Goal: Use online tool/utility: Utilize a website feature to perform a specific function

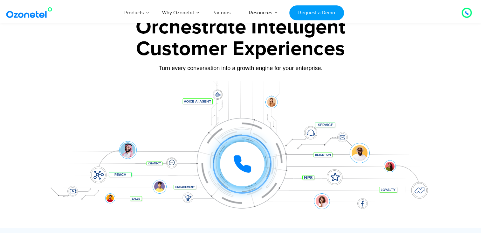
scroll to position [127, 0]
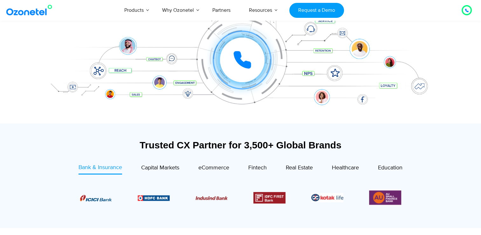
click at [250, 67] on icon at bounding box center [242, 60] width 16 height 16
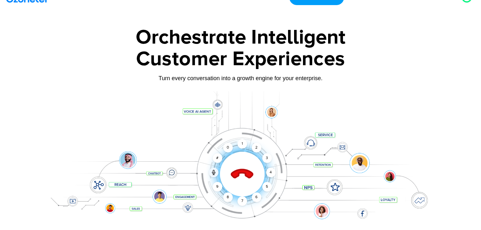
scroll to position [0, 0]
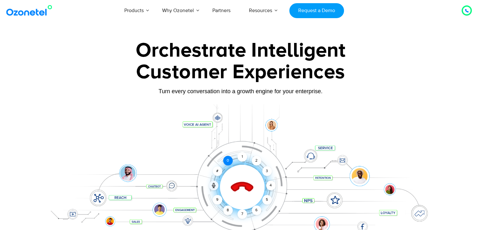
click at [226, 159] on div "0" at bounding box center [228, 161] width 10 height 10
click at [241, 155] on div "1" at bounding box center [243, 157] width 10 height 10
click at [262, 164] on div "Click to end call Call connected 1 2 3 4 5 6 7 8 9 # 0" at bounding box center [242, 174] width 394 height 25
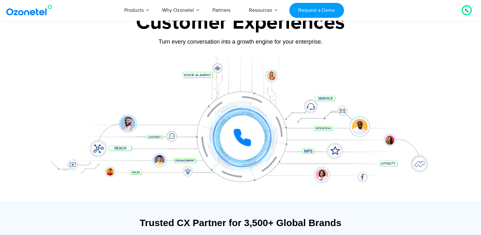
scroll to position [64, 0]
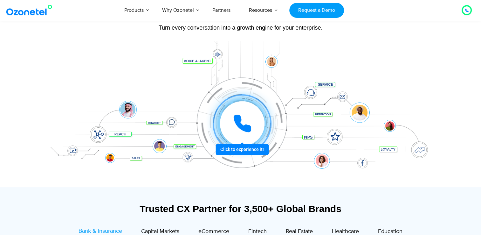
click at [239, 147] on div at bounding box center [242, 123] width 47 height 47
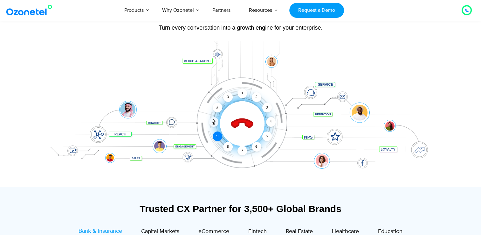
click at [216, 139] on div "9" at bounding box center [218, 136] width 10 height 10
click at [229, 147] on div "8" at bounding box center [228, 147] width 10 height 10
click at [241, 149] on div "7" at bounding box center [243, 151] width 10 height 10
click at [260, 148] on div "6" at bounding box center [257, 147] width 10 height 10
click at [242, 119] on icon at bounding box center [242, 124] width 22 height 22
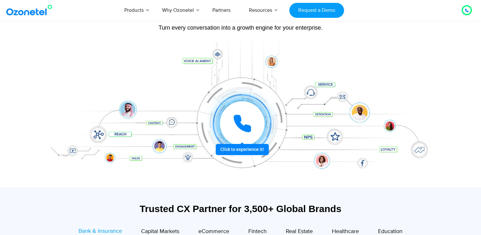
click at [238, 123] on icon at bounding box center [242, 123] width 16 height 16
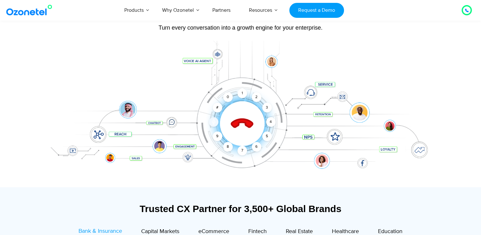
click at [215, 122] on icon at bounding box center [213, 122] width 3 height 2
click at [246, 123] on icon at bounding box center [242, 124] width 22 height 22
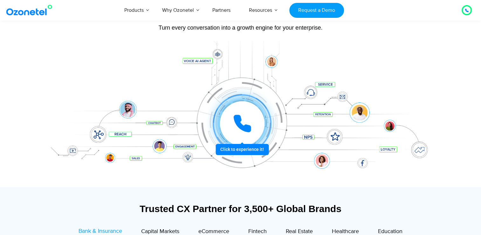
click at [244, 125] on icon at bounding box center [242, 123] width 16 height 16
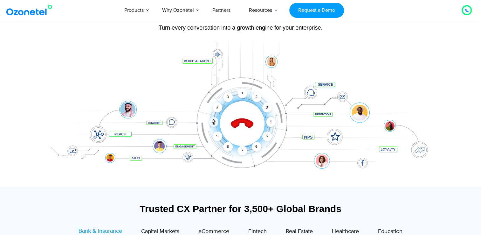
click at [244, 125] on icon at bounding box center [242, 123] width 27 height 27
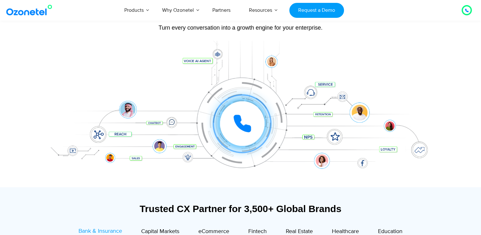
click at [471, 10] on div at bounding box center [467, 10] width 10 height 10
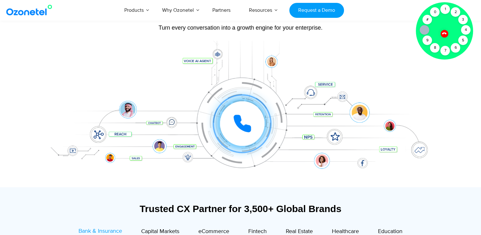
click at [441, 34] on div at bounding box center [444, 33] width 11 height 11
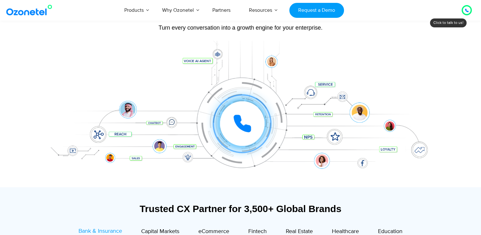
click at [470, 7] on div at bounding box center [467, 10] width 10 height 10
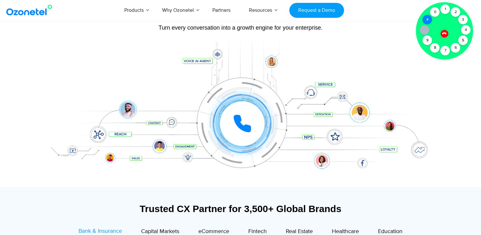
click at [425, 18] on div "#" at bounding box center [428, 20] width 10 height 10
click at [434, 11] on div "0" at bounding box center [435, 12] width 10 height 10
click at [448, 11] on div "1" at bounding box center [446, 9] width 10 height 10
click at [468, 20] on div "3" at bounding box center [464, 20] width 10 height 10
click at [409, 119] on div "Click to experience it! Call ended 1 2 3 4 5 6 7 8 9 # 0" at bounding box center [242, 110] width 394 height 25
